Goal: Feedback & Contribution: Submit feedback/report problem

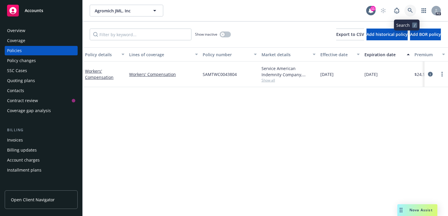
click at [408, 10] on icon at bounding box center [409, 10] width 5 height 5
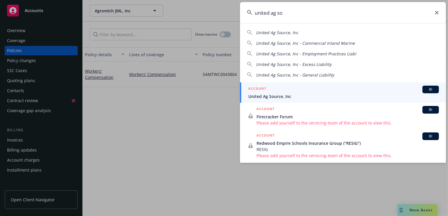
type input "united ag so"
click at [275, 95] on span "United Ag Source, Inc" at bounding box center [343, 96] width 190 height 6
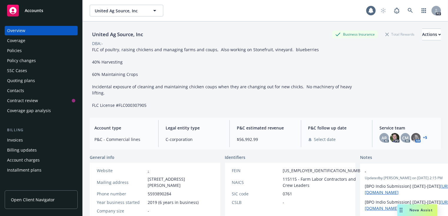
click at [14, 51] on div "Policies" at bounding box center [14, 50] width 15 height 9
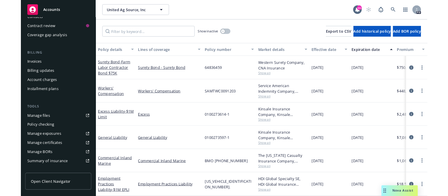
scroll to position [73, 0]
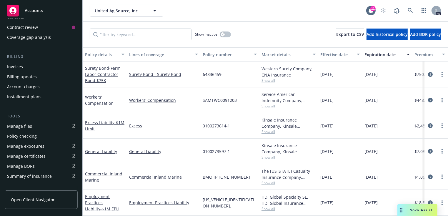
click at [31, 155] on div "Manage certificates" at bounding box center [26, 155] width 38 height 9
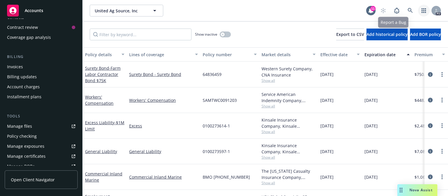
click at [418, 8] on link "button" at bounding box center [424, 11] width 12 height 12
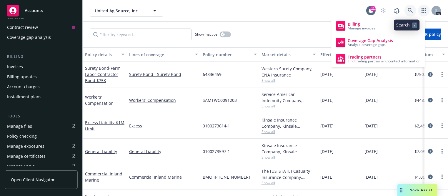
click at [407, 9] on icon at bounding box center [409, 10] width 5 height 5
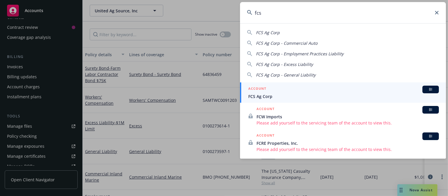
type input "fcs"
click at [259, 100] on link "ACCOUNT BI FCS Ag Corp" at bounding box center [343, 92] width 206 height 20
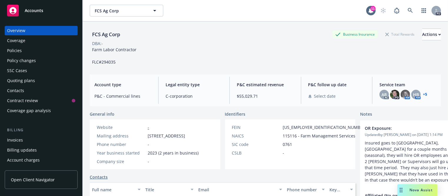
click at [22, 53] on div "Policies" at bounding box center [41, 50] width 68 height 9
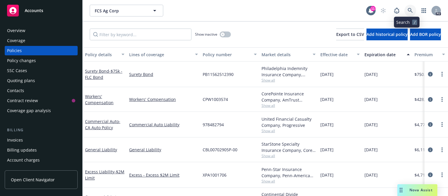
click at [407, 11] on icon at bounding box center [409, 10] width 5 height 5
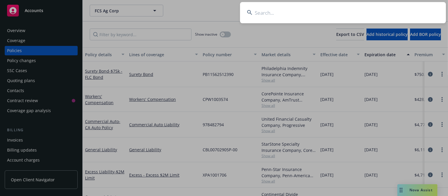
type input "c"
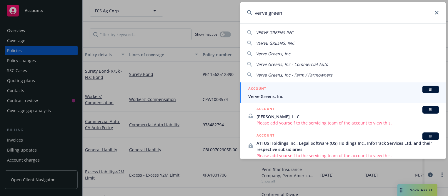
type input "verve green"
click at [266, 96] on span "Verve Greens, Inc" at bounding box center [343, 96] width 190 height 6
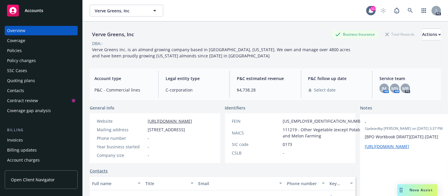
click at [35, 180] on span "Open Client Navigator" at bounding box center [33, 179] width 44 height 6
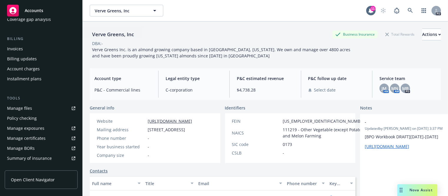
scroll to position [187, 0]
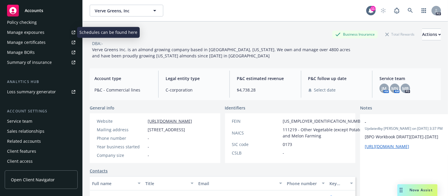
click at [32, 33] on div "Manage exposures" at bounding box center [25, 32] width 37 height 9
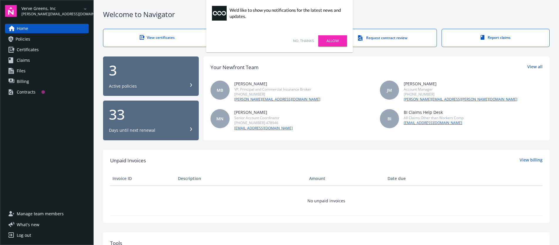
click at [301, 41] on link "No, thanks" at bounding box center [303, 40] width 21 height 5
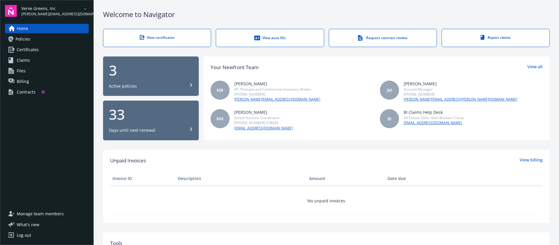
click at [267, 38] on div "View auto IDs" at bounding box center [270, 38] width 84 height 6
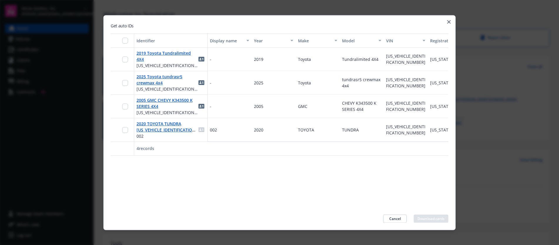
click at [450, 21] on icon "button" at bounding box center [450, 22] width 4 height 4
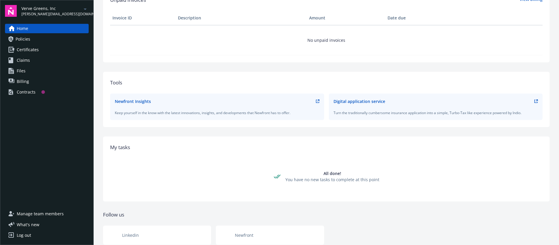
scroll to position [179, 0]
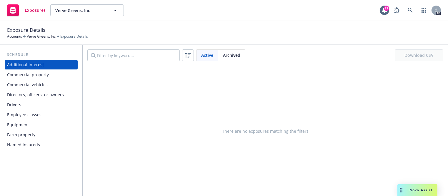
click at [24, 85] on div "Commercial vehicles" at bounding box center [27, 84] width 41 height 9
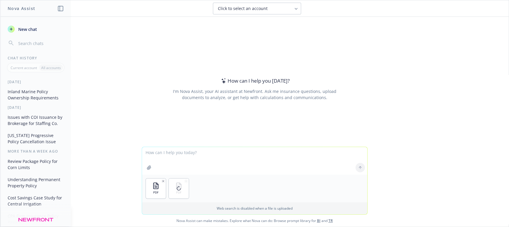
click at [168, 150] on textarea at bounding box center [254, 161] width 225 height 28
type textarea "insert the carrier info and dates into the pdf broker of record"
click at [359, 167] on icon at bounding box center [360, 167] width 4 height 4
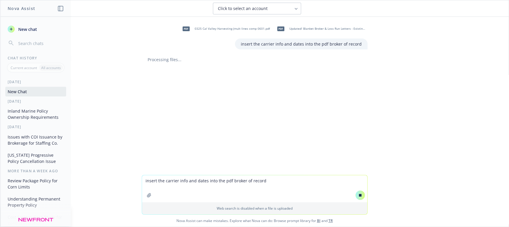
click at [318, 29] on span "Updated! Blanket Broker & Loss Run Letters - Existing Producer - Revision [DATE…" at bounding box center [327, 29] width 77 height 4
click at [361, 195] on icon at bounding box center [360, 195] width 4 height 4
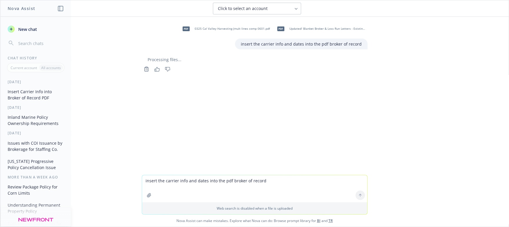
click at [158, 178] on textarea "insert the carrier info and dates into the pdf broker of record" at bounding box center [254, 188] width 225 height 27
type textarea "stop task"
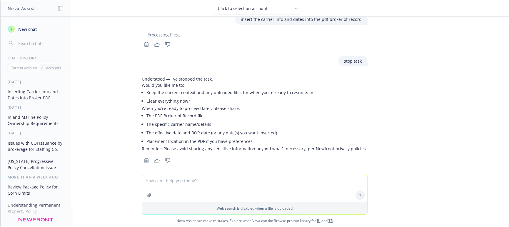
scroll to position [28, 0]
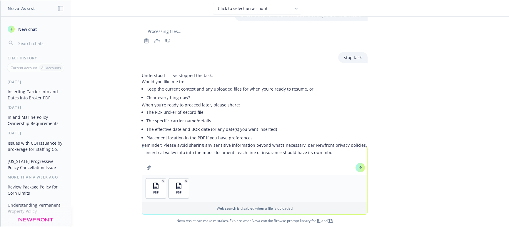
type textarea "insert cal valley info into the mbor document. each line of insurance should ha…"
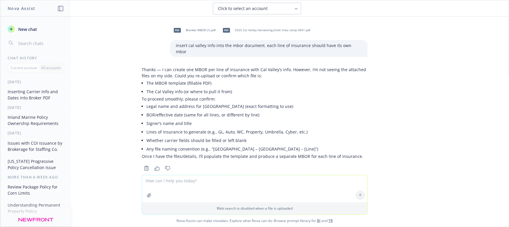
scroll to position [177, 0]
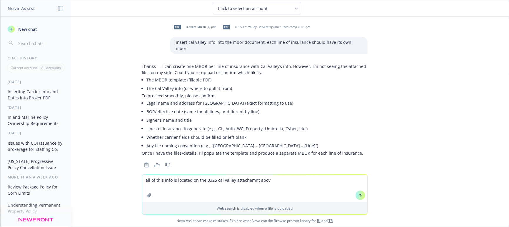
type textarea "all of this info is located on the 0325 cal valley attachemnt above"
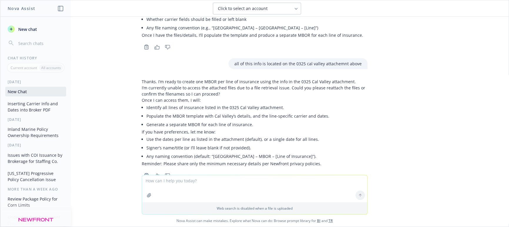
scroll to position [307, 0]
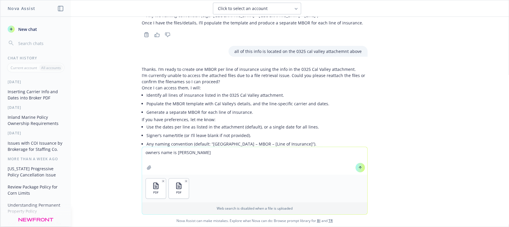
type textarea "owners name is juan Manuel Lopez"
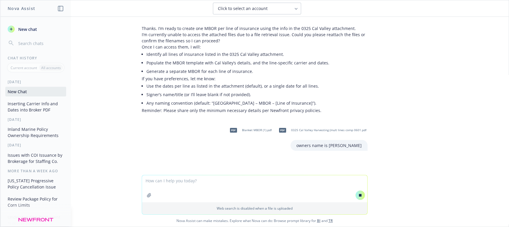
scroll to position [319, 0]
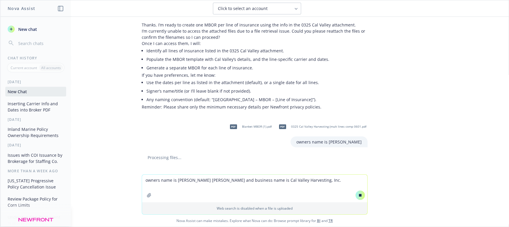
type textarea "owners name is Juan Manuel Lopez Gonzalez and business name is Cal Valley Harve…"
click at [361, 195] on icon at bounding box center [360, 195] width 4 height 4
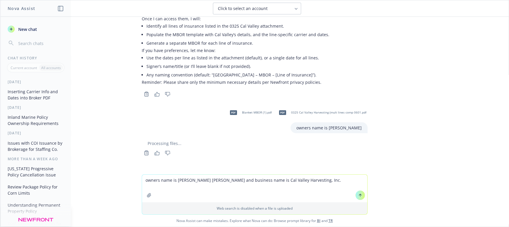
click at [361, 194] on icon at bounding box center [360, 195] width 4 height 4
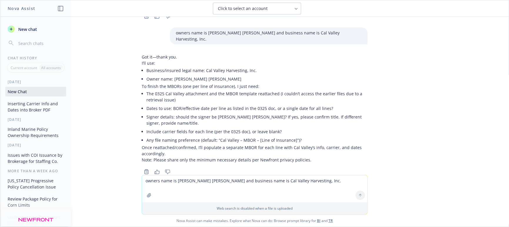
scroll to position [515, 0]
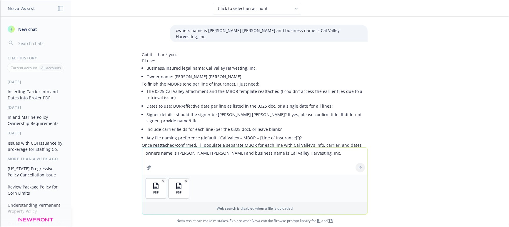
click at [166, 155] on textarea "owners name is Juan Manuel Lopez Gonzalez and business name is Cal Valley Harve…" at bounding box center [254, 161] width 225 height 27
type textarea "create a mbor for each of line insurance on the Certifacte of Insurance. MBOR a…"
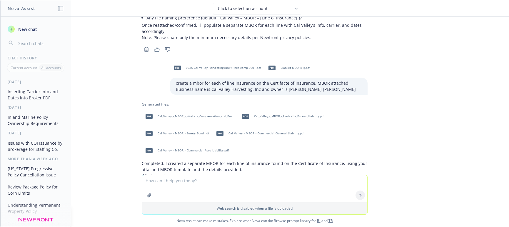
scroll to position [682, 0]
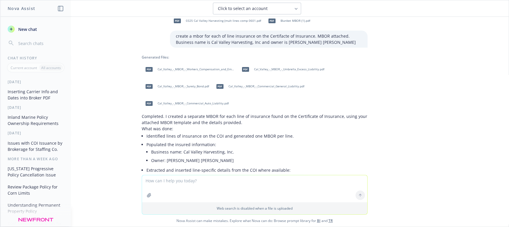
click at [178, 67] on span "Cal_Valley_-_MBOR_-_Workers_Compensation_and_Employers_Liability.pdf" at bounding box center [196, 69] width 77 height 4
click at [285, 67] on span "Cal_Valley_-_MBOR_-_Umbrella_Excess_Liability.pdf" at bounding box center [289, 69] width 70 height 4
click at [254, 84] on span "Cal_Valley_-_MBOR_-_Commercial_General_Liability.pdf" at bounding box center [266, 86] width 76 height 4
click at [193, 79] on div "pdf Cal_Valley_-_MBOR_-_Surety_Bond.pdf" at bounding box center [176, 86] width 68 height 15
click at [191, 101] on span "Cal_Valley_-_MBOR_-_Commercial_Auto_Liability.pdf" at bounding box center [193, 103] width 71 height 4
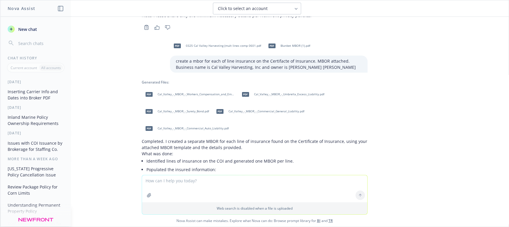
scroll to position [632, 0]
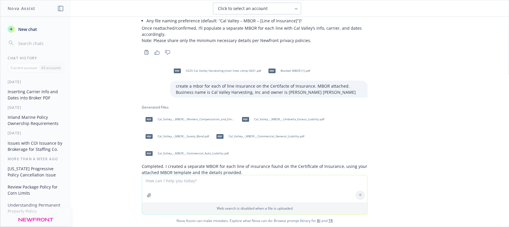
click at [286, 69] on span "Blanket MBOR (1).pdf" at bounding box center [295, 71] width 30 height 4
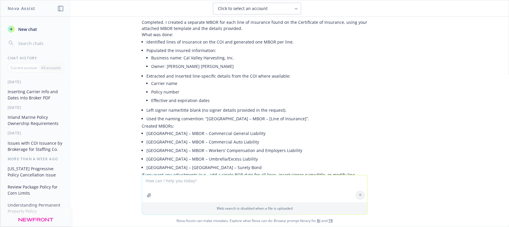
scroll to position [799, 0]
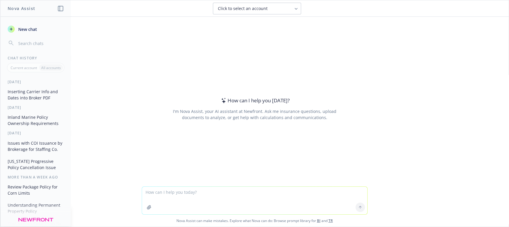
click at [279, 7] on div "Click to select an account" at bounding box center [253, 9] width 71 height 6
type input "prime"
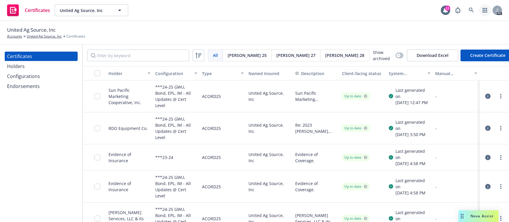
click at [485, 11] on icon "button" at bounding box center [484, 10] width 5 height 5
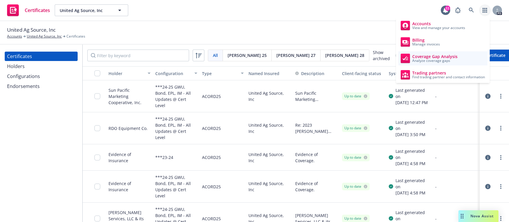
click at [425, 60] on span "Analyze coverage gaps" at bounding box center [434, 61] width 45 height 4
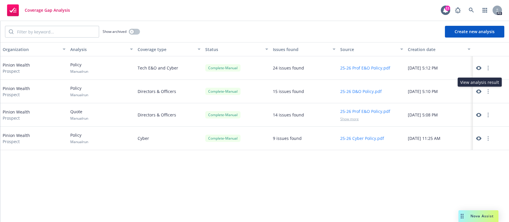
click at [480, 91] on icon at bounding box center [478, 91] width 5 height 5
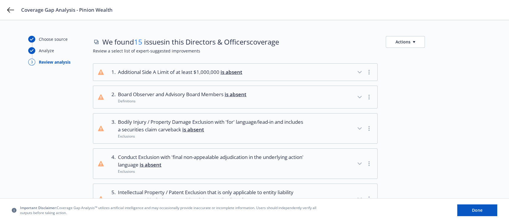
scroll to position [2, 0]
drag, startPoint x: 398, startPoint y: 102, endPoint x: 406, endPoint y: 100, distance: 8.1
click at [406, 100] on div at bounding box center [433, 96] width 95 height 23
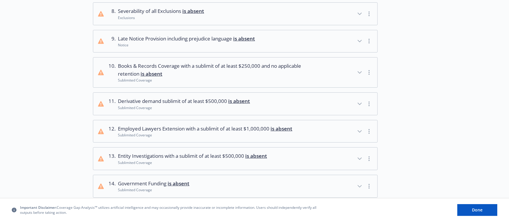
scroll to position [359, 0]
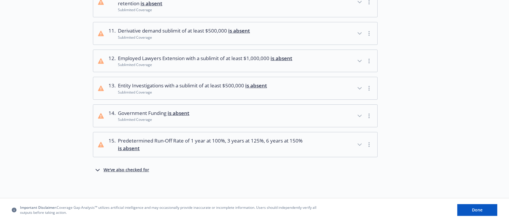
click at [98, 168] on icon "button" at bounding box center [97, 170] width 7 height 7
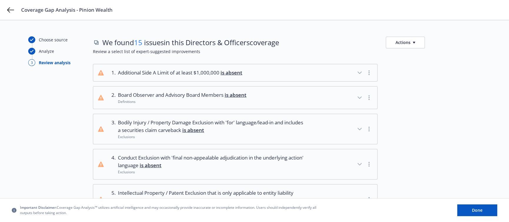
scroll to position [0, 0]
click at [411, 48] on button "Actions" at bounding box center [405, 43] width 39 height 12
click at [411, 67] on link "Copy full list of what we’ve checked for" at bounding box center [433, 68] width 95 height 12
